Goal: Information Seeking & Learning: Learn about a topic

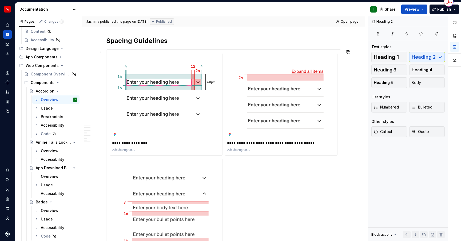
scroll to position [1499, 0]
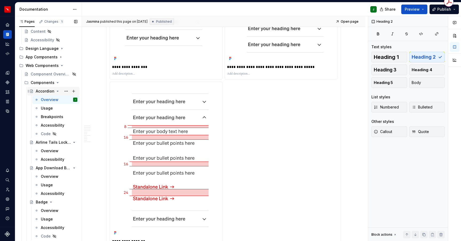
click at [57, 91] on icon "Page tree" at bounding box center [57, 91] width 1 height 1
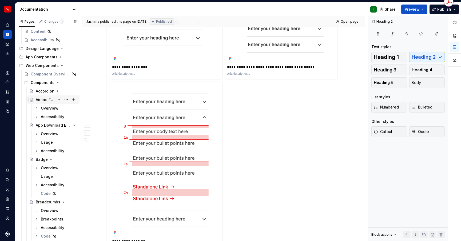
click at [59, 100] on icon "Page tree" at bounding box center [59, 99] width 1 height 1
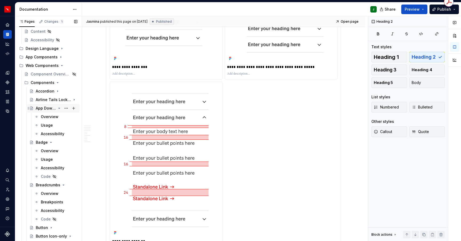
click at [60, 109] on icon "Page tree" at bounding box center [59, 108] width 4 height 4
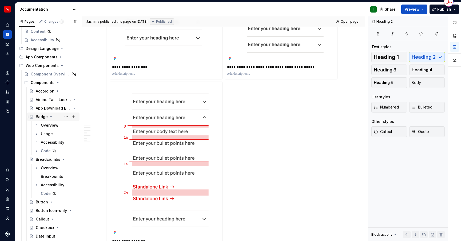
click at [50, 117] on icon "Page tree" at bounding box center [50, 117] width 1 height 1
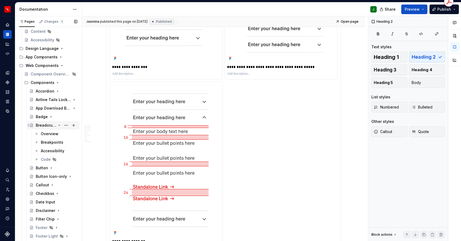
click at [60, 126] on icon "Page tree" at bounding box center [59, 125] width 4 height 4
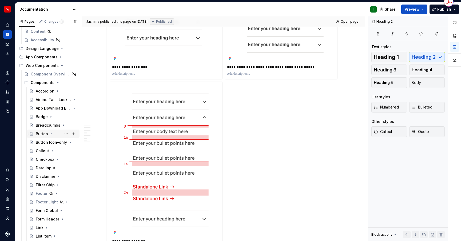
click at [40, 134] on div "Button" at bounding box center [42, 133] width 12 height 5
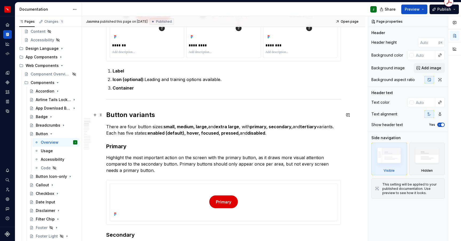
scroll to position [227, 0]
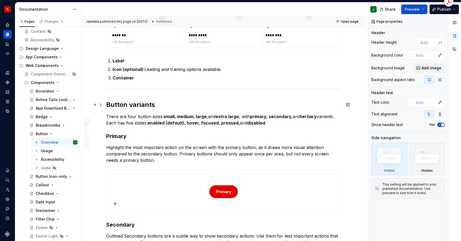
click at [134, 105] on h2 "Button variants" at bounding box center [223, 105] width 235 height 9
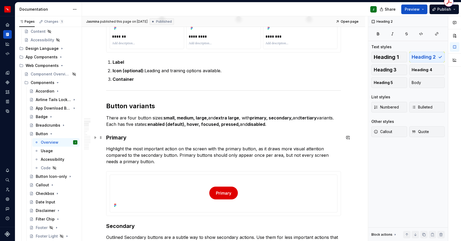
scroll to position [226, 0]
click at [118, 136] on h3 "Primary" at bounding box center [223, 136] width 235 height 7
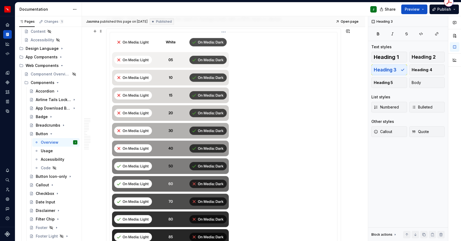
scroll to position [0, 0]
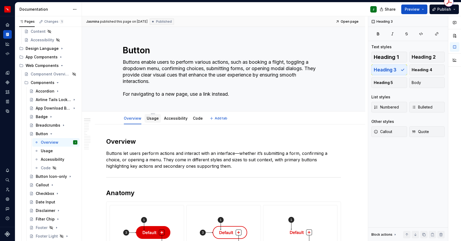
click at [153, 120] on link "Usage" at bounding box center [153, 118] width 12 height 5
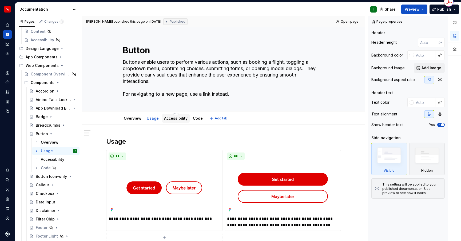
click at [176, 121] on div "Accessibility" at bounding box center [175, 118] width 23 height 6
click at [173, 117] on link "Accessibility" at bounding box center [175, 118] width 23 height 5
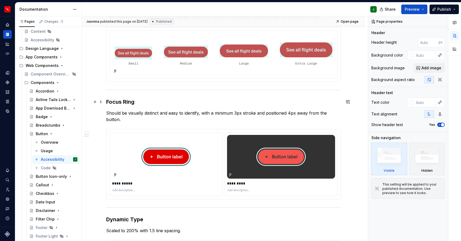
click at [107, 102] on h3 "Focus Ring" at bounding box center [223, 101] width 235 height 7
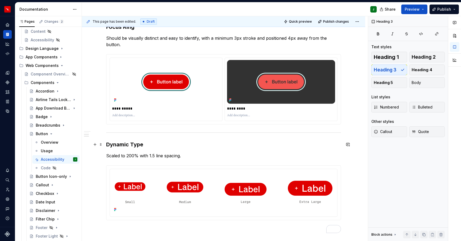
click at [108, 145] on h3 "Dynamic Type" at bounding box center [223, 144] width 235 height 7
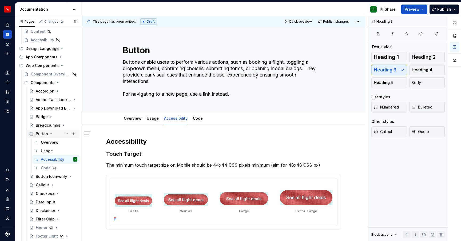
click at [51, 134] on icon "Page tree" at bounding box center [51, 134] width 1 height 1
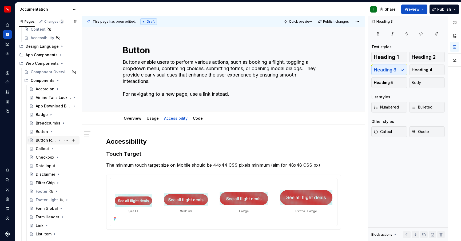
click at [43, 141] on div "Button Icon-only" at bounding box center [46, 140] width 20 height 5
click at [44, 150] on div "Overview" at bounding box center [50, 148] width 18 height 5
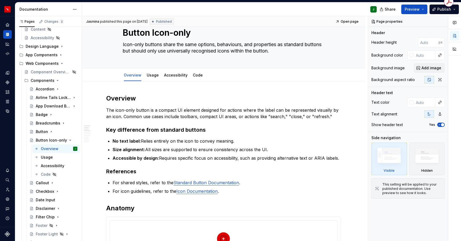
scroll to position [18, 0]
click at [185, 130] on h3 "Key difference from standard buttons" at bounding box center [223, 129] width 235 height 7
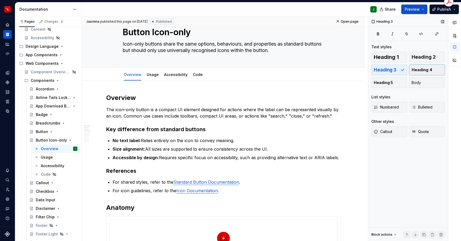
click at [417, 69] on span "Heading 4" at bounding box center [422, 69] width 21 height 5
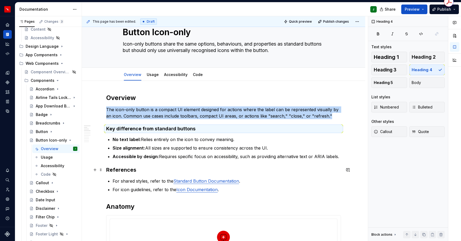
click at [121, 171] on h3 "References" at bounding box center [223, 169] width 235 height 7
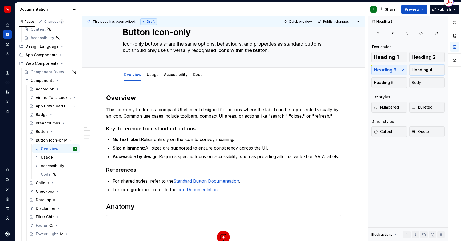
drag, startPoint x: 428, startPoint y: 70, endPoint x: 170, endPoint y: 129, distance: 264.4
click at [428, 70] on span "Heading 4" at bounding box center [422, 69] width 21 height 5
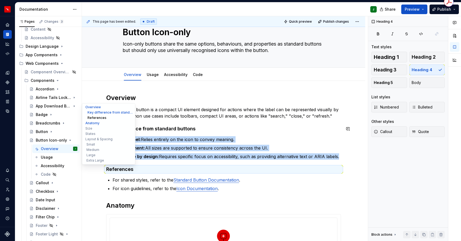
type textarea "*"
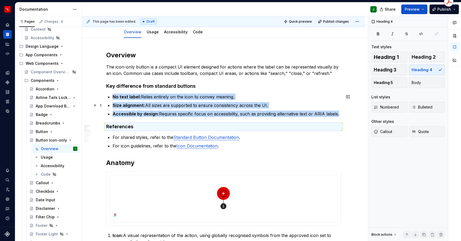
scroll to position [68, 0]
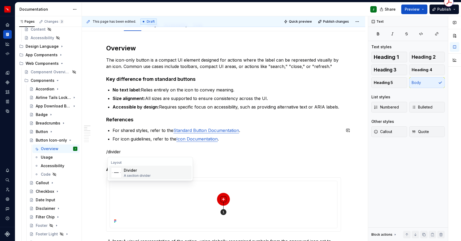
click at [133, 174] on div "A section divider" at bounding box center [137, 176] width 27 height 4
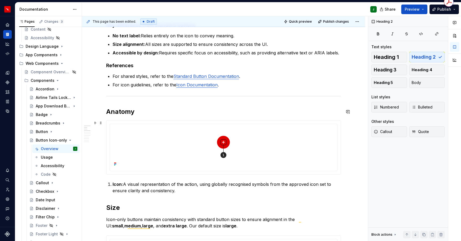
scroll to position [122, 0]
click at [102, 97] on span at bounding box center [101, 96] width 4 height 7
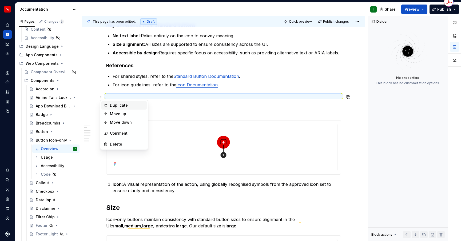
click at [114, 106] on div "Duplicate" at bounding box center [127, 105] width 35 height 5
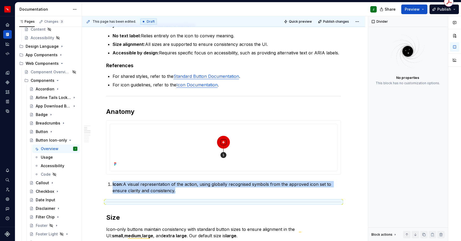
scroll to position [139, 0]
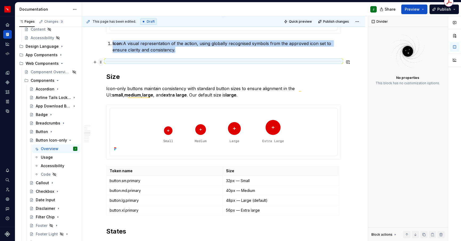
click at [102, 62] on span at bounding box center [101, 61] width 4 height 7
click at [113, 70] on div "Duplicate" at bounding box center [127, 70] width 35 height 5
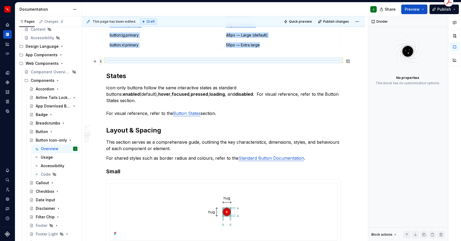
click at [103, 62] on span at bounding box center [101, 61] width 4 height 7
click at [113, 70] on div "Duplicate" at bounding box center [127, 69] width 35 height 5
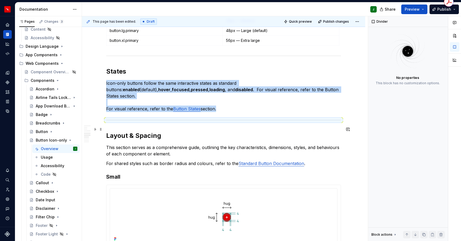
click at [115, 131] on h2 "Layout & Spacing" at bounding box center [223, 135] width 235 height 9
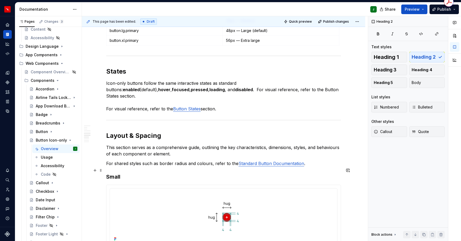
click at [115, 173] on h3 "Small" at bounding box center [223, 176] width 235 height 7
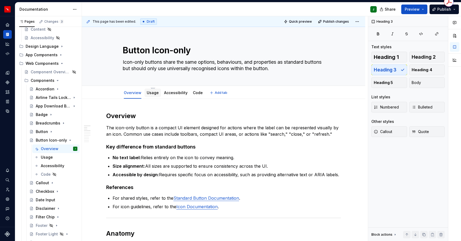
click at [150, 94] on link "Usage" at bounding box center [153, 92] width 12 height 5
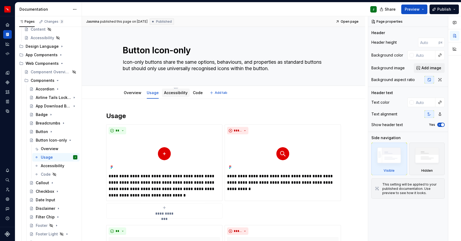
click at [178, 90] on div "Accessibility" at bounding box center [175, 93] width 23 height 6
type textarea "*"
